Goal: Task Accomplishment & Management: Use online tool/utility

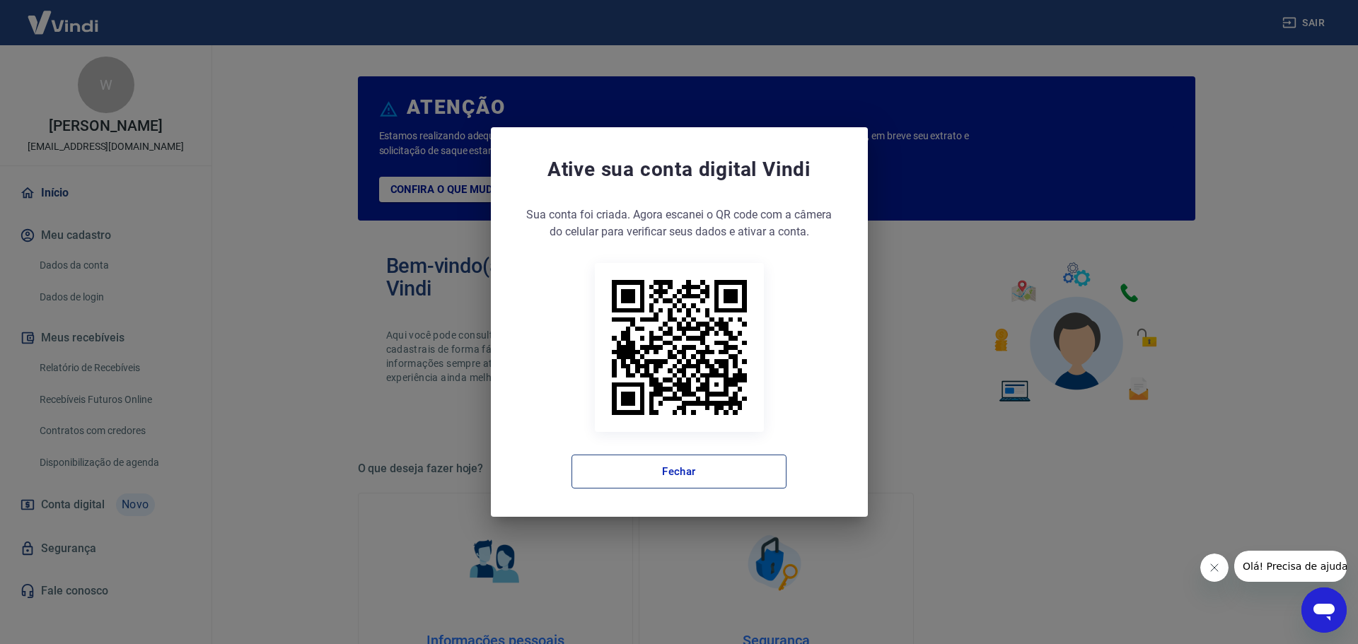
click at [684, 480] on button "Fechar" at bounding box center [678, 472] width 215 height 34
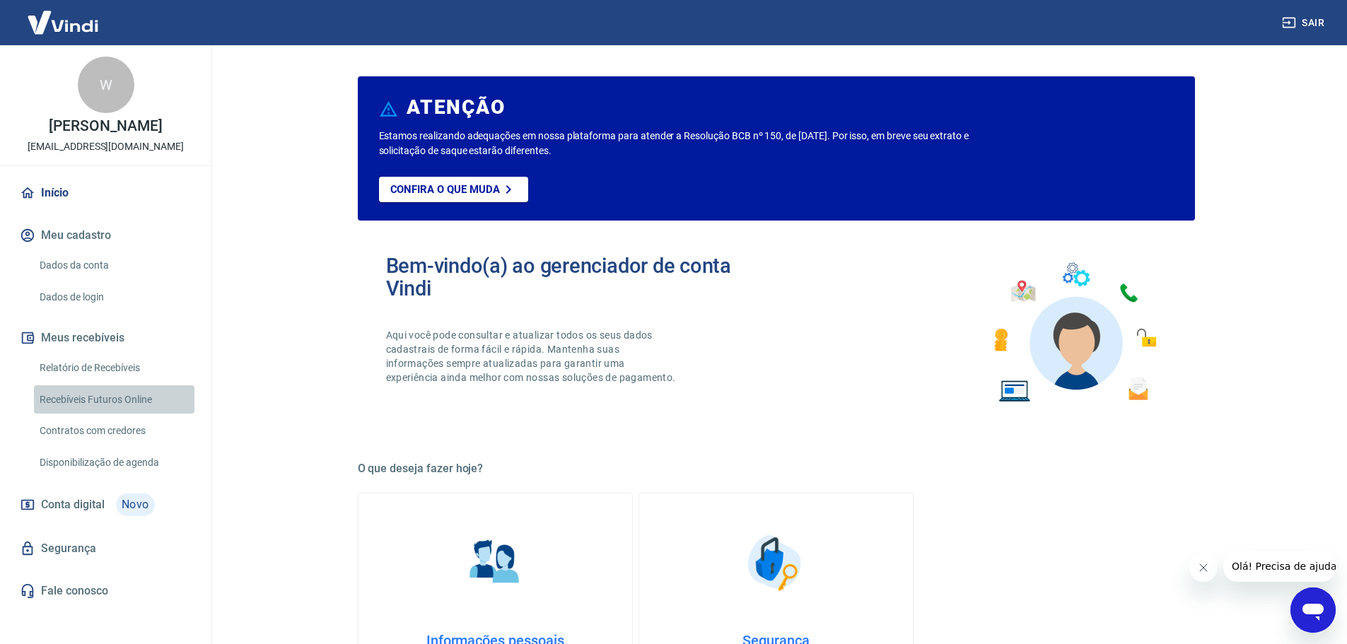
click at [108, 399] on link "Recebíveis Futuros Online" at bounding box center [114, 399] width 161 height 29
